Goal: Information Seeking & Learning: Learn about a topic

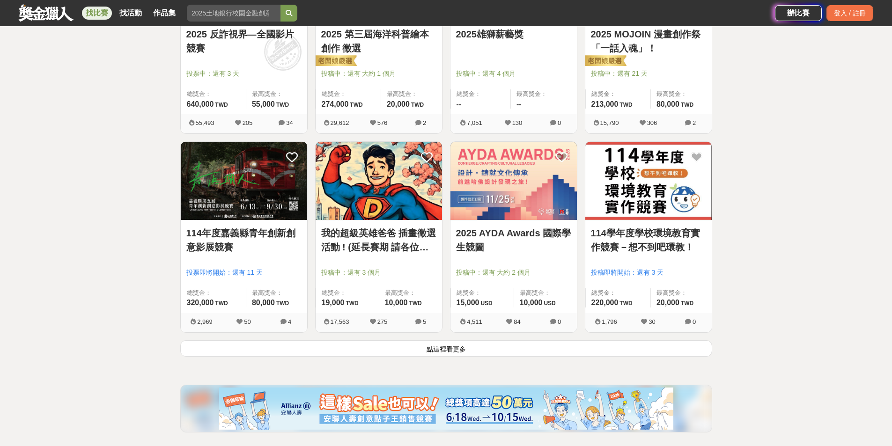
scroll to position [1077, 0]
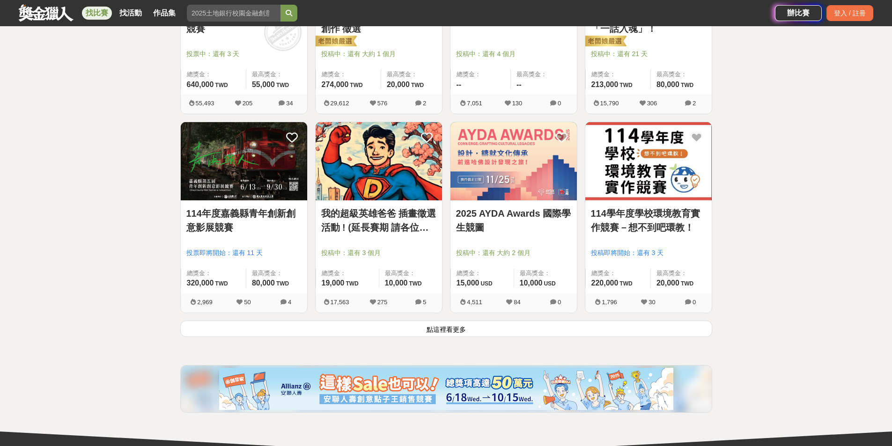
click at [439, 329] on button "點這裡看更多" at bounding box center [446, 329] width 532 height 16
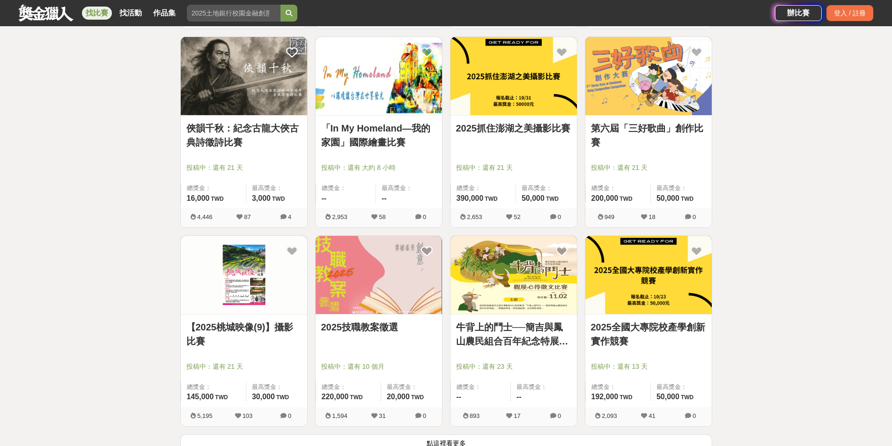
scroll to position [2388, 0]
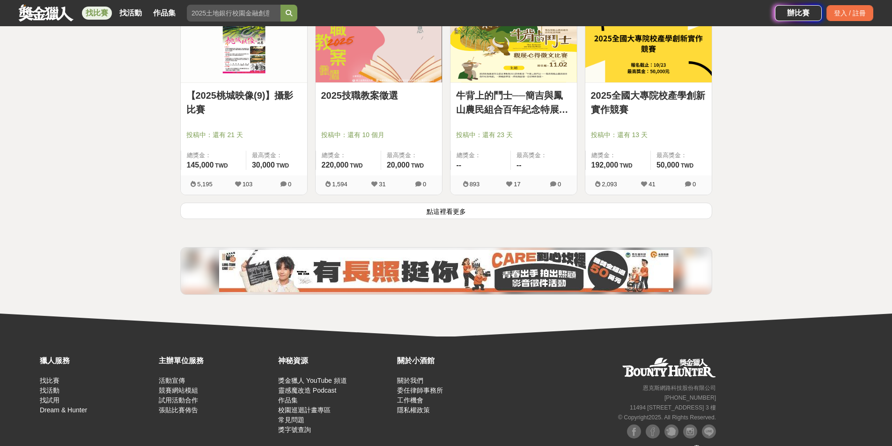
click at [437, 208] on button "點這裡看更多" at bounding box center [446, 211] width 532 height 16
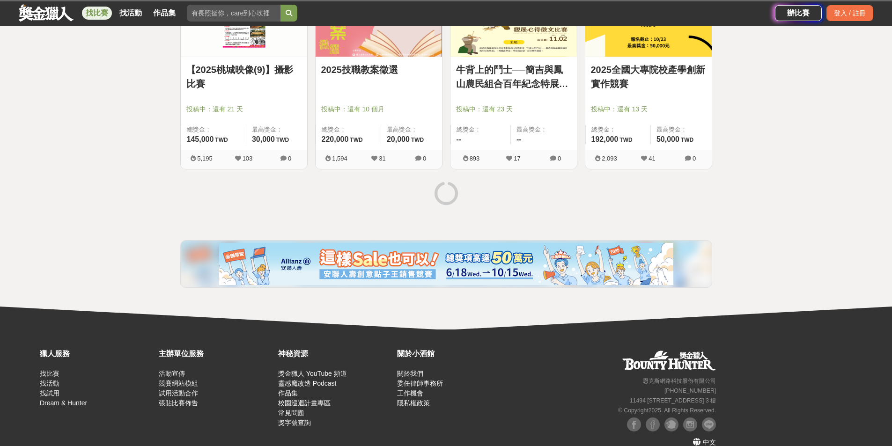
scroll to position [2428, 0]
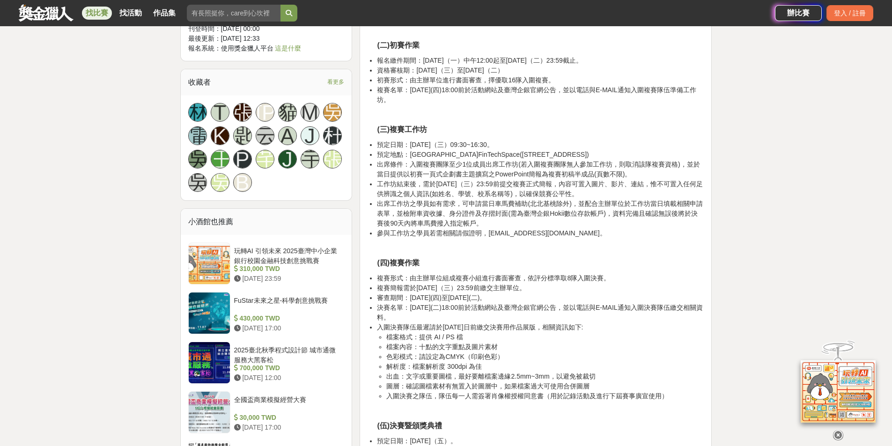
scroll to position [843, 0]
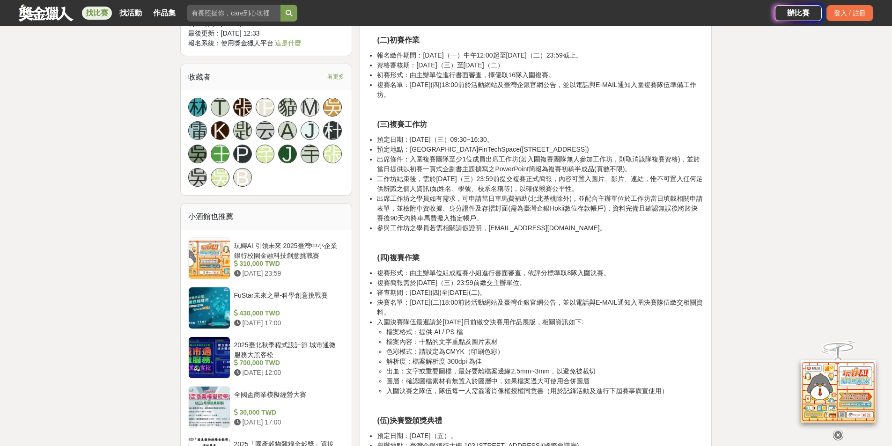
click at [46, 14] on link at bounding box center [46, 13] width 57 height 18
